Goal: Task Accomplishment & Management: Complete application form

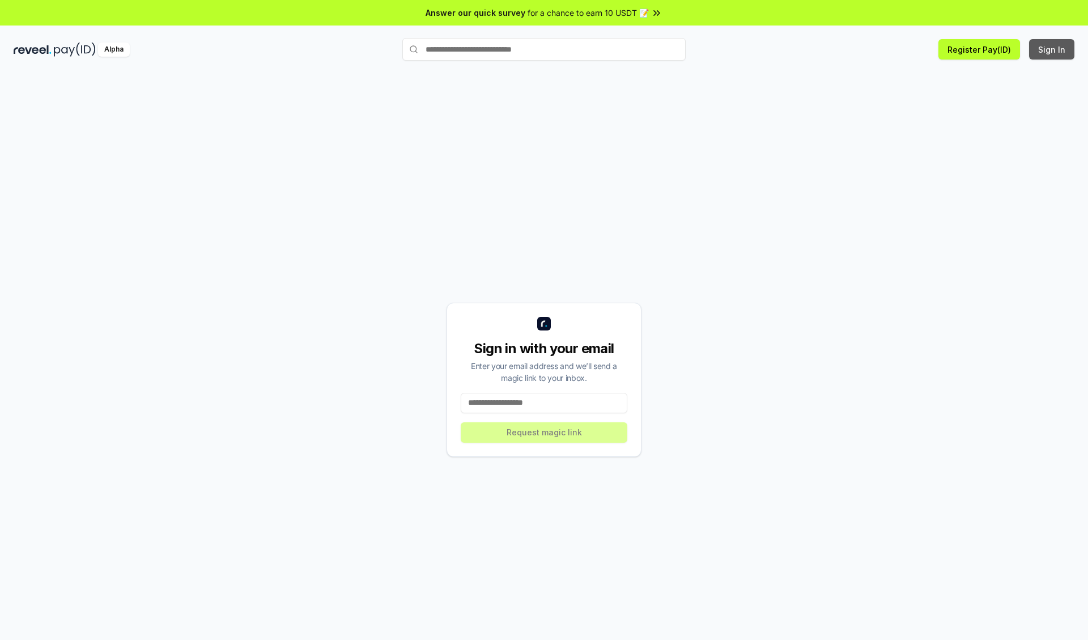
click at [1053, 49] on button "Sign In" at bounding box center [1051, 49] width 45 height 20
type input "**********"
click at [544, 432] on button "Request magic link" at bounding box center [544, 432] width 167 height 20
